Goal: Task Accomplishment & Management: Use online tool/utility

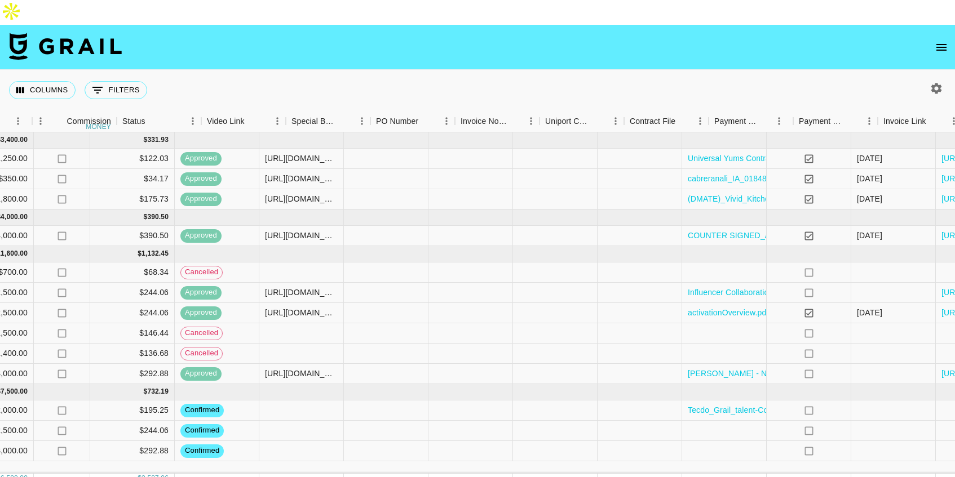
scroll to position [0, 916]
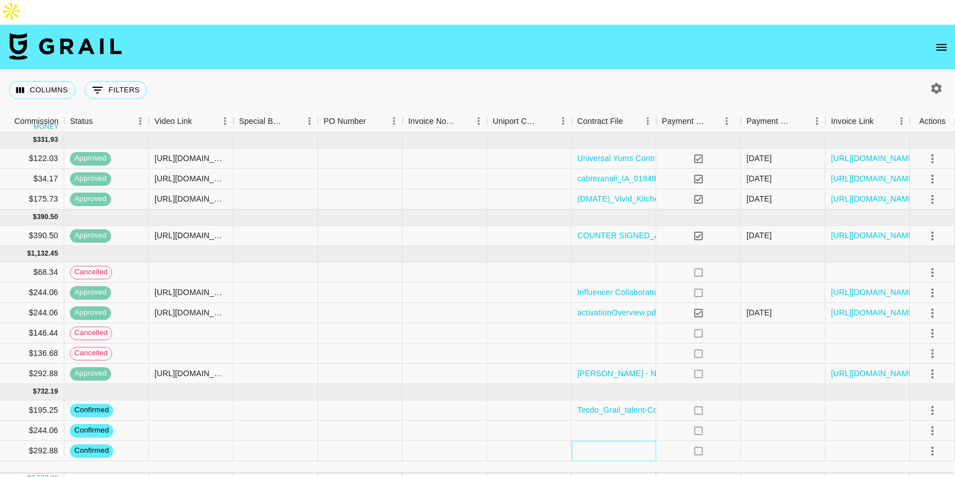
click at [643, 441] on div at bounding box center [613, 451] width 85 height 20
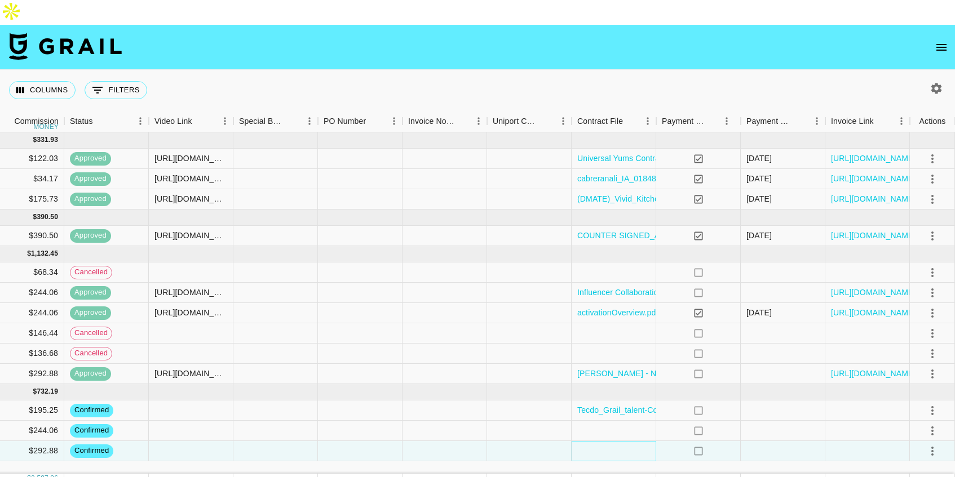
click at [643, 441] on div at bounding box center [613, 451] width 85 height 20
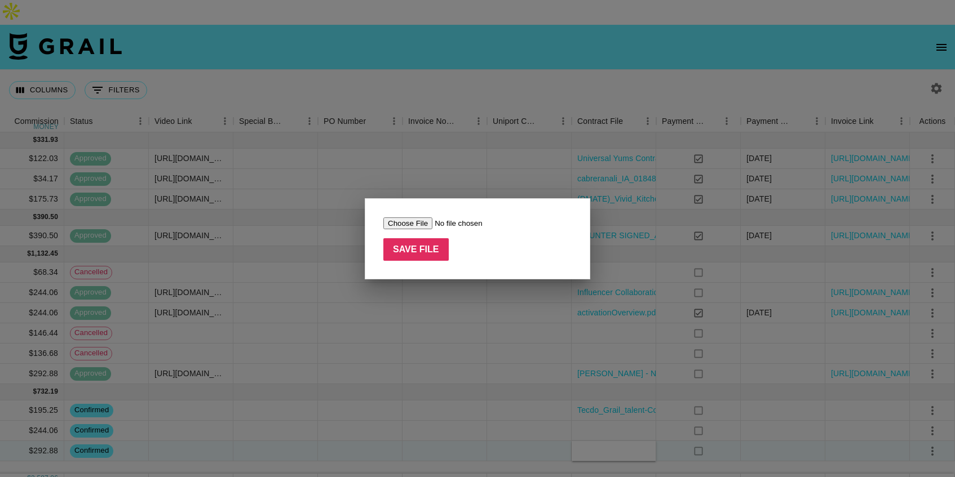
click at [414, 221] on input "file" at bounding box center [454, 224] width 143 height 12
type input "C:\fakepath\Darry_Ring_Influencer_Collaboration_Agreement_gracieowenss_1_signed…"
click at [437, 241] on input "Save File" at bounding box center [415, 249] width 65 height 23
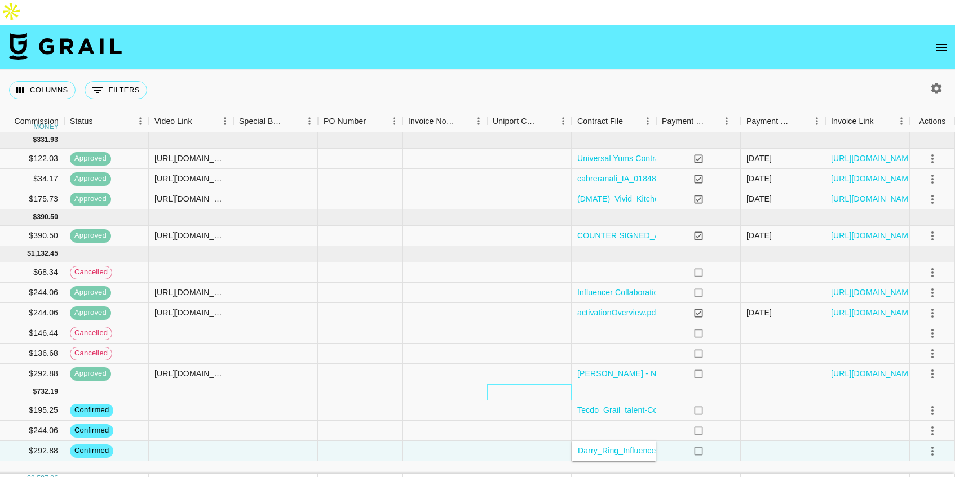
click at [520, 384] on div at bounding box center [529, 392] width 85 height 16
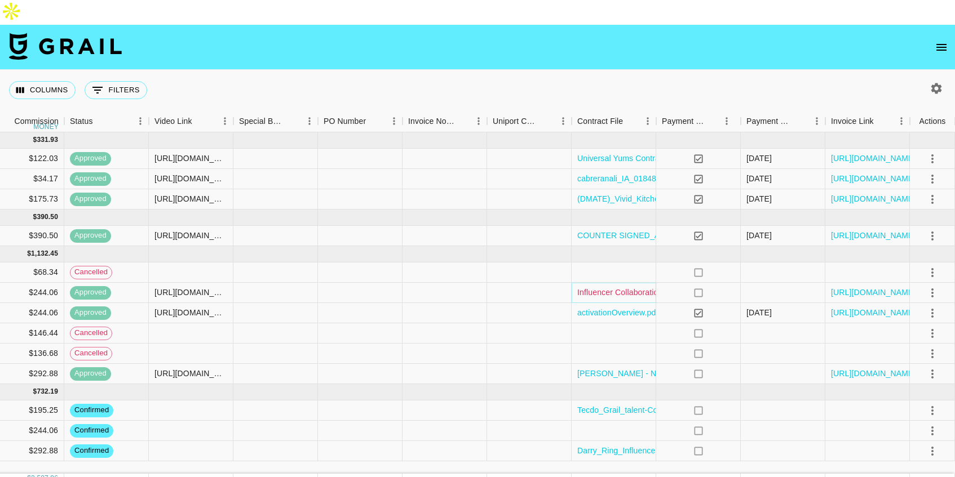
click at [636, 287] on link "Influencer Collaboration Agreement [PERSON_NAME](Individual) (2)-Digital copy o…" at bounding box center [768, 292] width 383 height 11
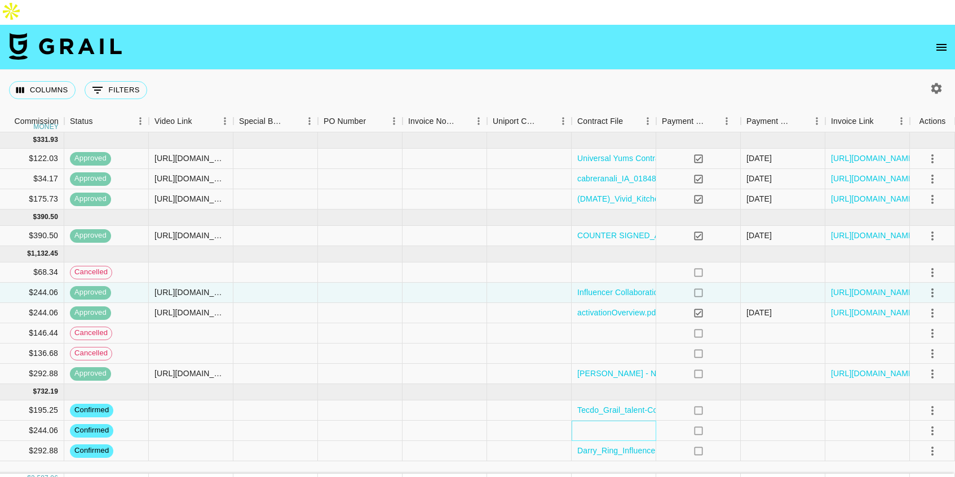
click at [616, 421] on div at bounding box center [613, 431] width 85 height 20
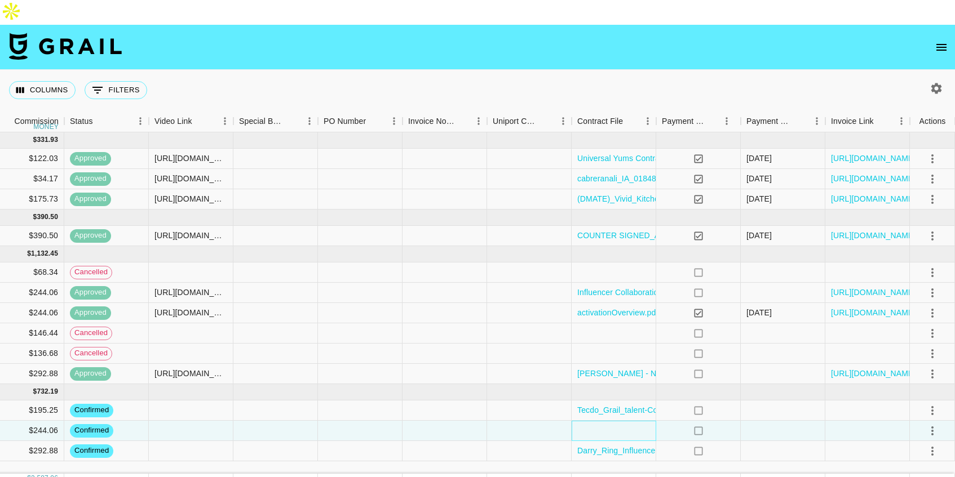
click at [616, 421] on div at bounding box center [613, 431] width 85 height 20
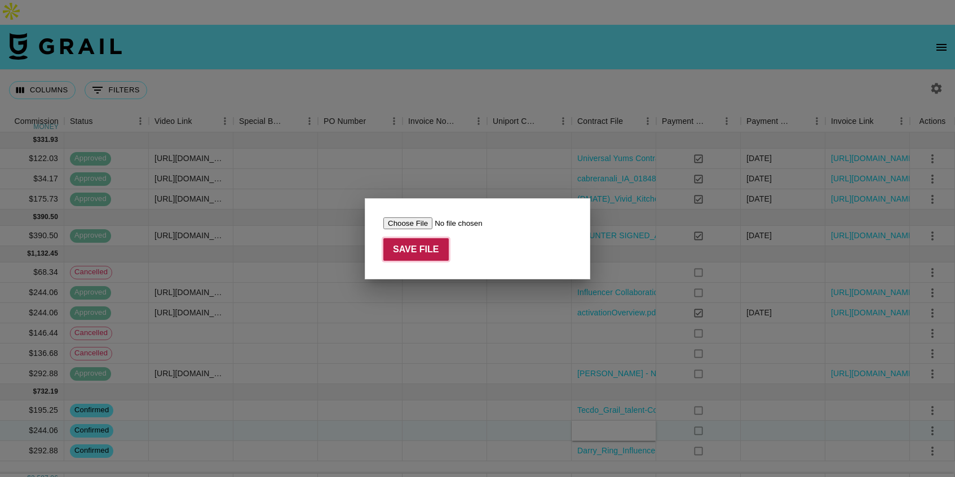
click at [425, 247] on input "Save File" at bounding box center [415, 249] width 65 height 23
click at [417, 220] on input "file" at bounding box center [454, 224] width 143 height 12
type input "C:\fakepath\rnWjfnDNfKXEszbqf3KexertyE621754507212251Influencer Collaboration A…"
click at [433, 255] on input "Save File" at bounding box center [415, 249] width 65 height 23
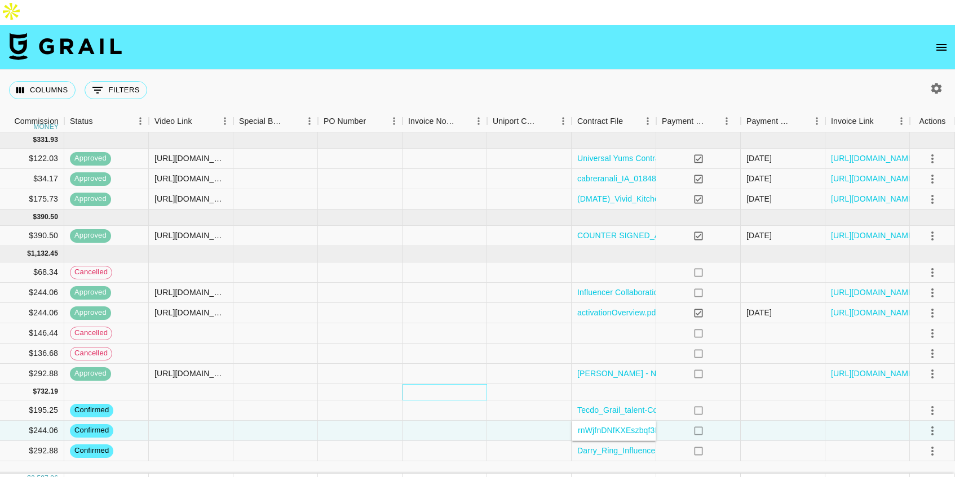
click at [469, 384] on div at bounding box center [444, 392] width 85 height 16
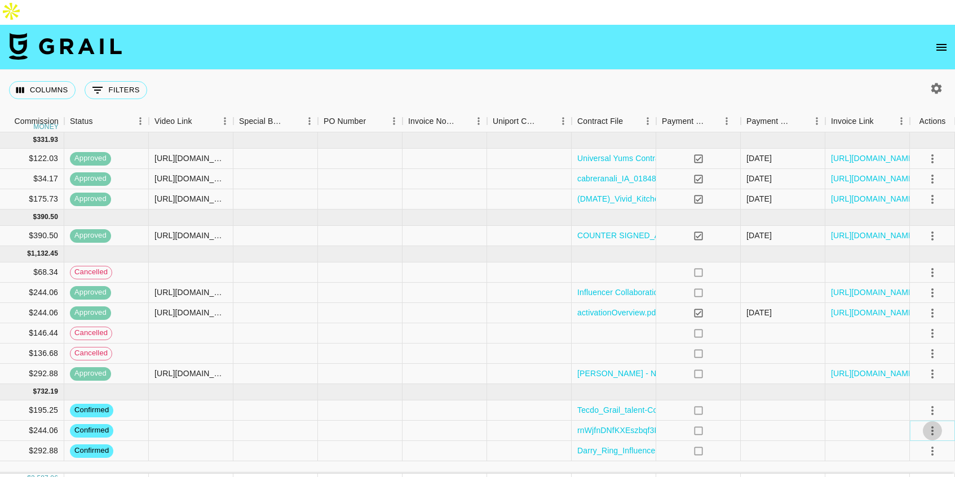
click at [932, 424] on icon "select merge strategy" at bounding box center [932, 431] width 14 height 14
click at [903, 343] on li "Draft Created" at bounding box center [917, 341] width 73 height 20
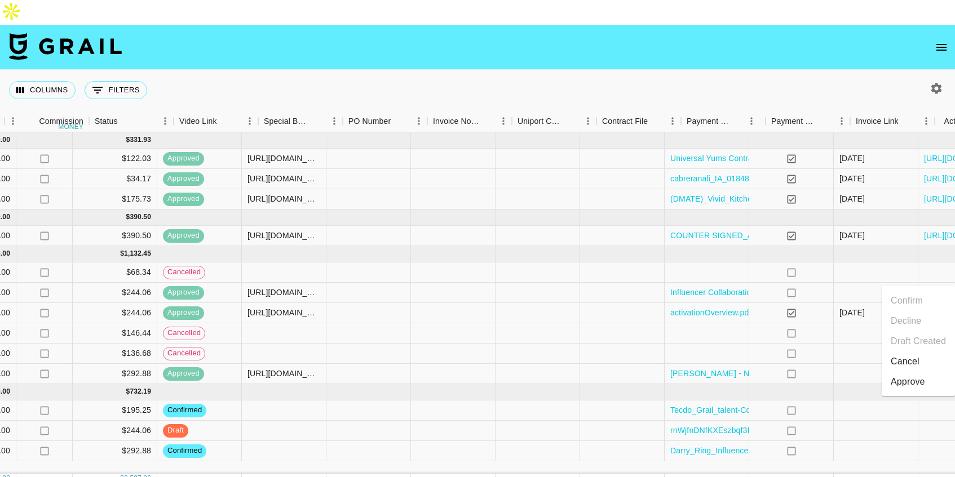
scroll to position [0, 779]
